Goal: Task Accomplishment & Management: Use online tool/utility

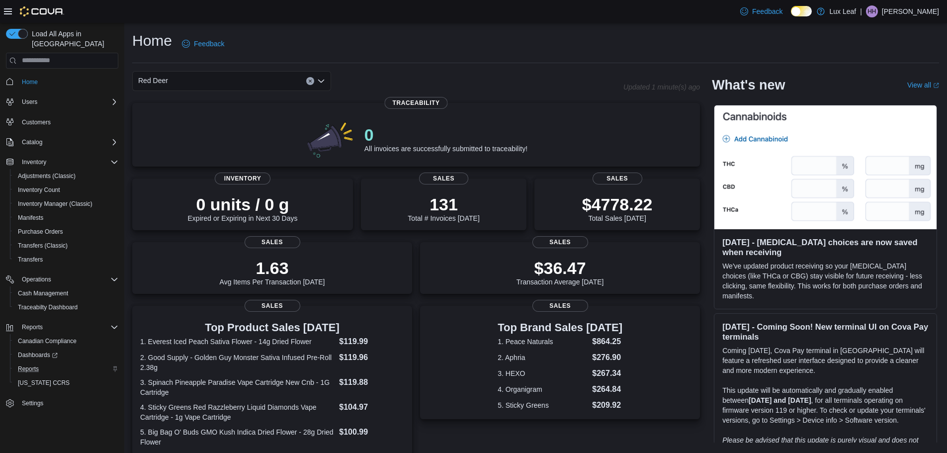
click at [44, 363] on div "Reports" at bounding box center [66, 369] width 104 height 12
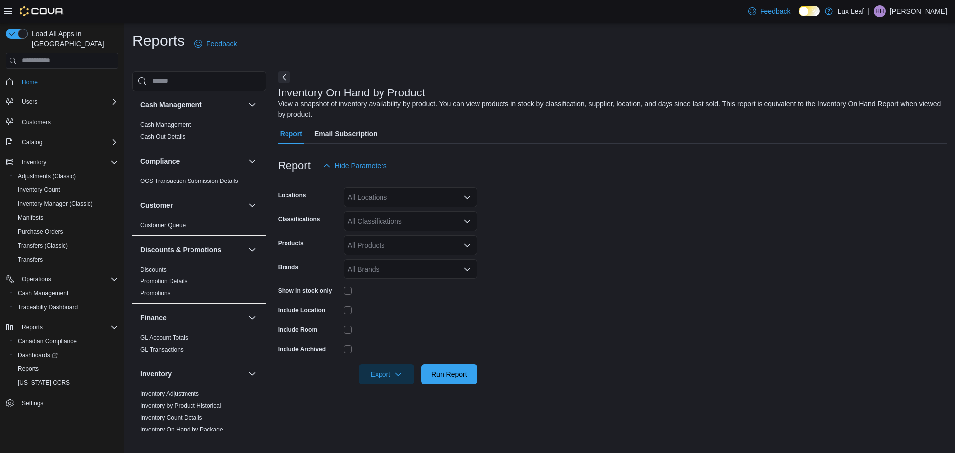
click at [374, 194] on div "All Locations" at bounding box center [410, 197] width 133 height 20
type input "**"
click at [377, 212] on span "Red Deer" at bounding box center [380, 214] width 30 height 10
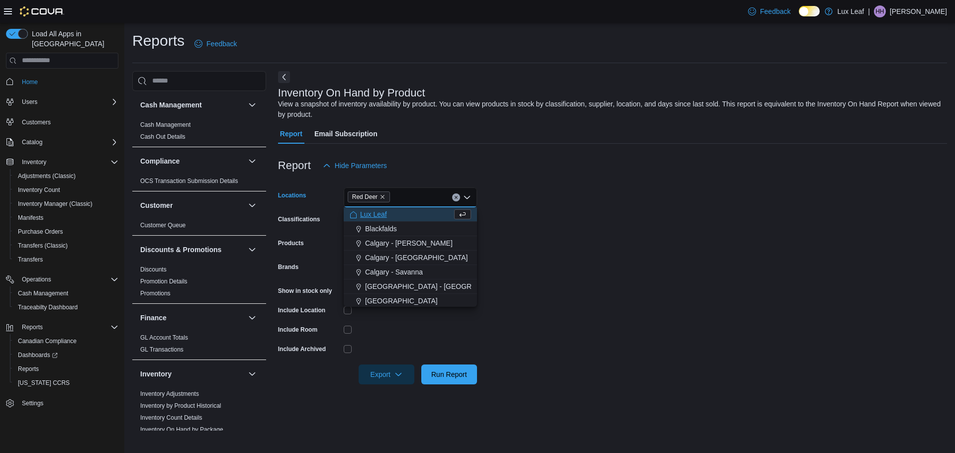
click at [538, 246] on form "Locations Red Deer Combo box. Selected. Red Deer. Press Backspace to delete Red…" at bounding box center [612, 279] width 669 height 209
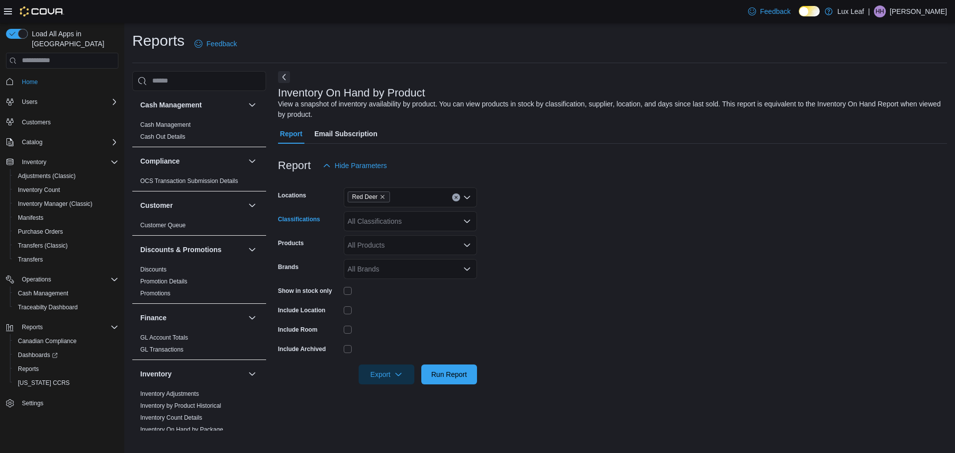
click at [405, 223] on div "All Classifications" at bounding box center [410, 221] width 133 height 20
type input "***"
click at [414, 234] on span "Infused Pre-Rolls" at bounding box center [391, 238] width 53 height 10
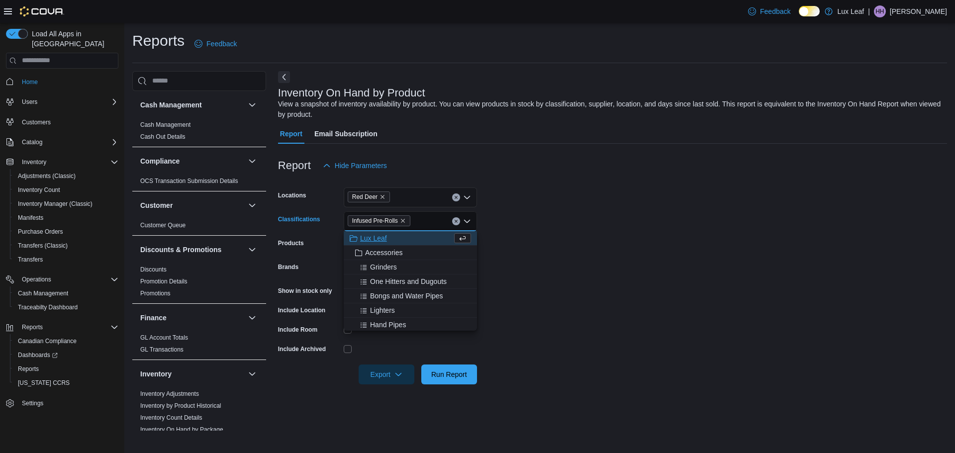
click at [505, 236] on form "Locations Red Deer Classifications Infused Pre-Rolls Combo box. Selected. Infus…" at bounding box center [612, 279] width 669 height 209
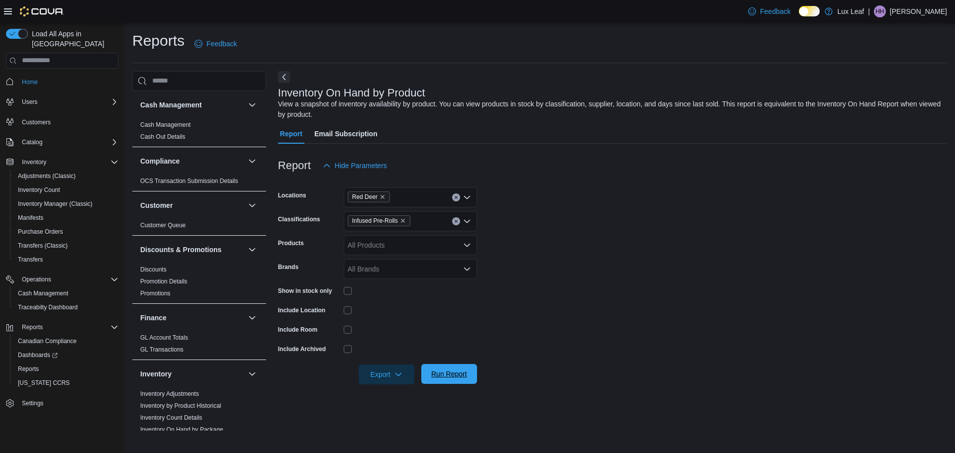
click at [444, 371] on span "Run Report" at bounding box center [449, 374] width 36 height 10
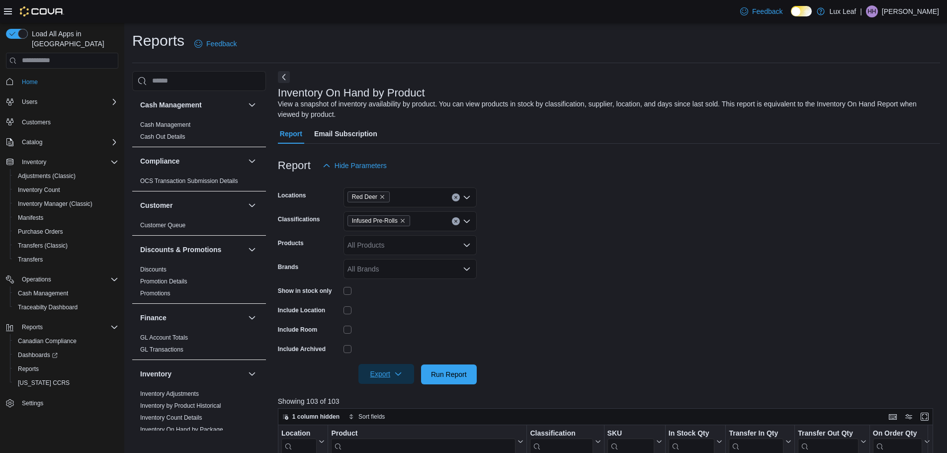
click at [394, 374] on span "Export" at bounding box center [386, 374] width 44 height 20
click at [388, 335] on span "Export to Csv" at bounding box center [387, 335] width 45 height 8
